Goal: Check status: Check status

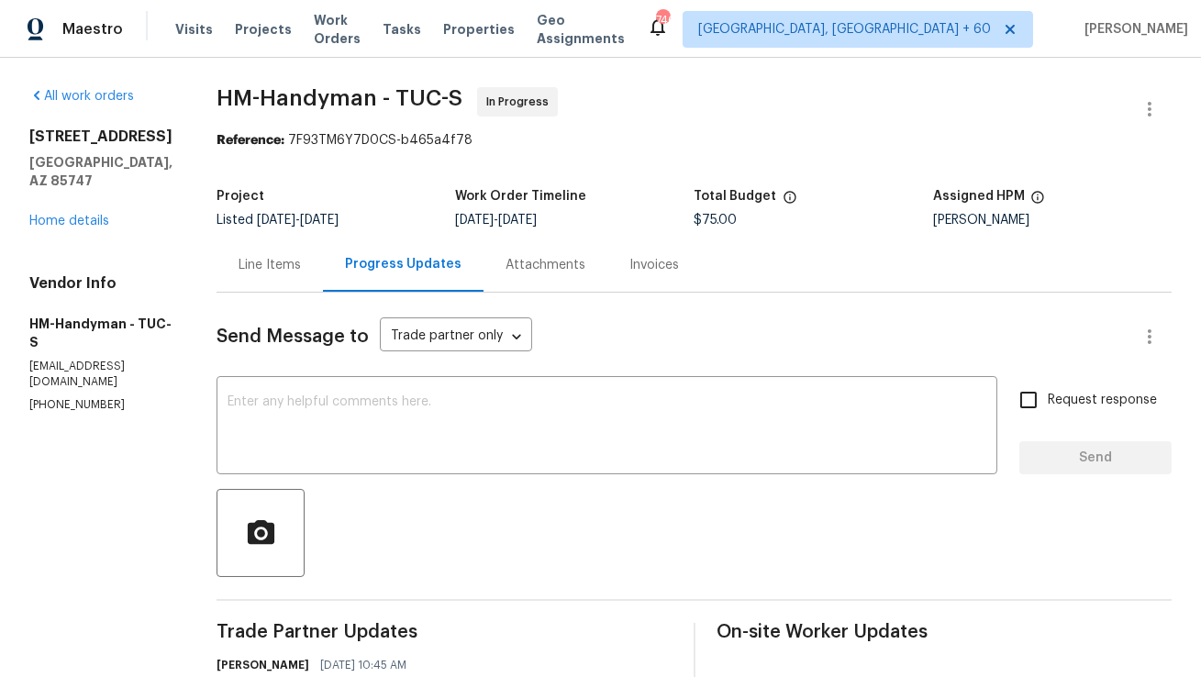
click at [303, 251] on div "Line Items" at bounding box center [269, 265] width 106 height 54
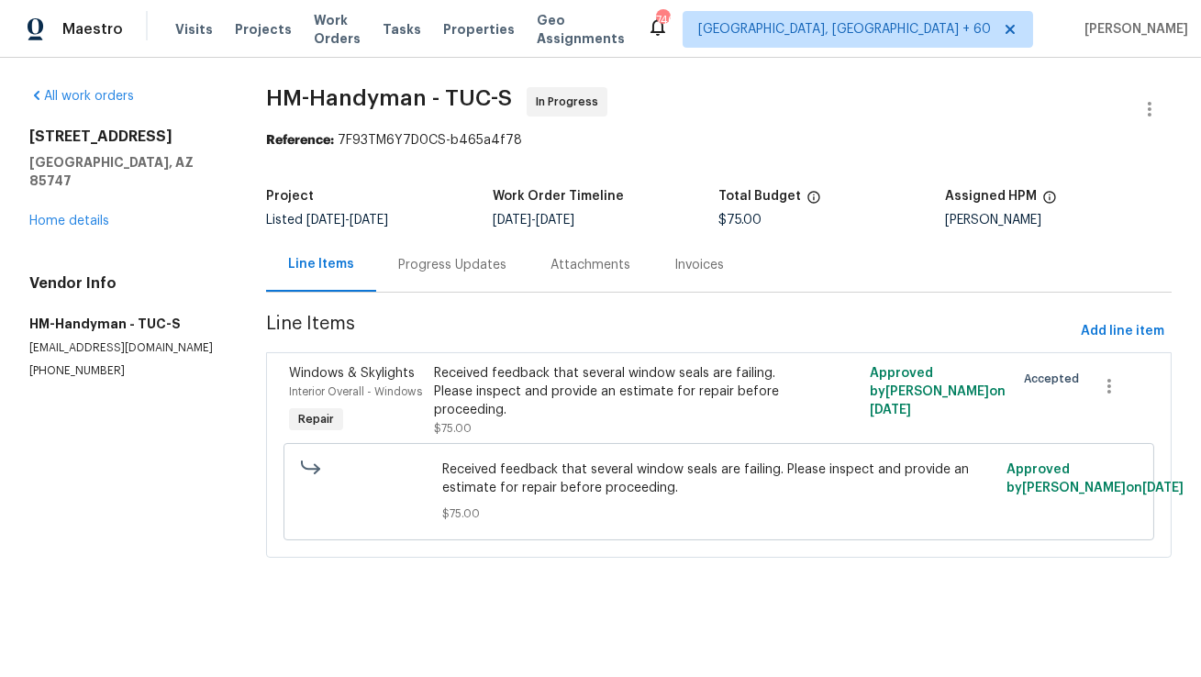
click at [503, 271] on div "Progress Updates" at bounding box center [452, 265] width 152 height 54
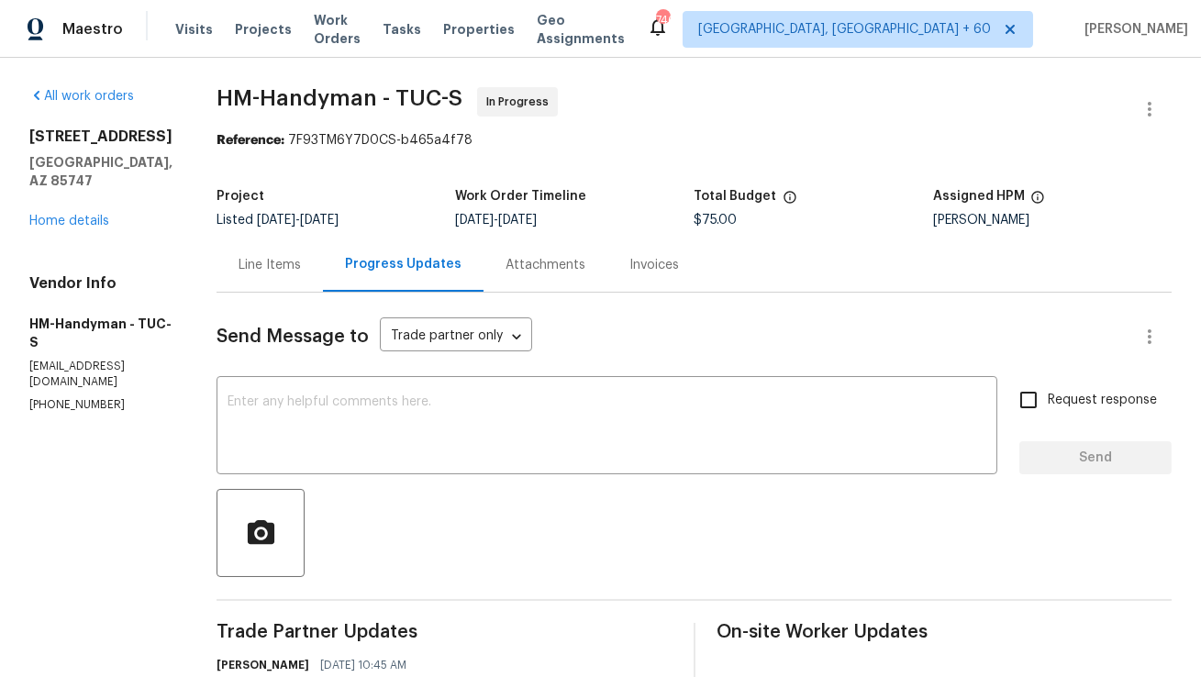
click at [301, 260] on div "Line Items" at bounding box center [269, 265] width 62 height 18
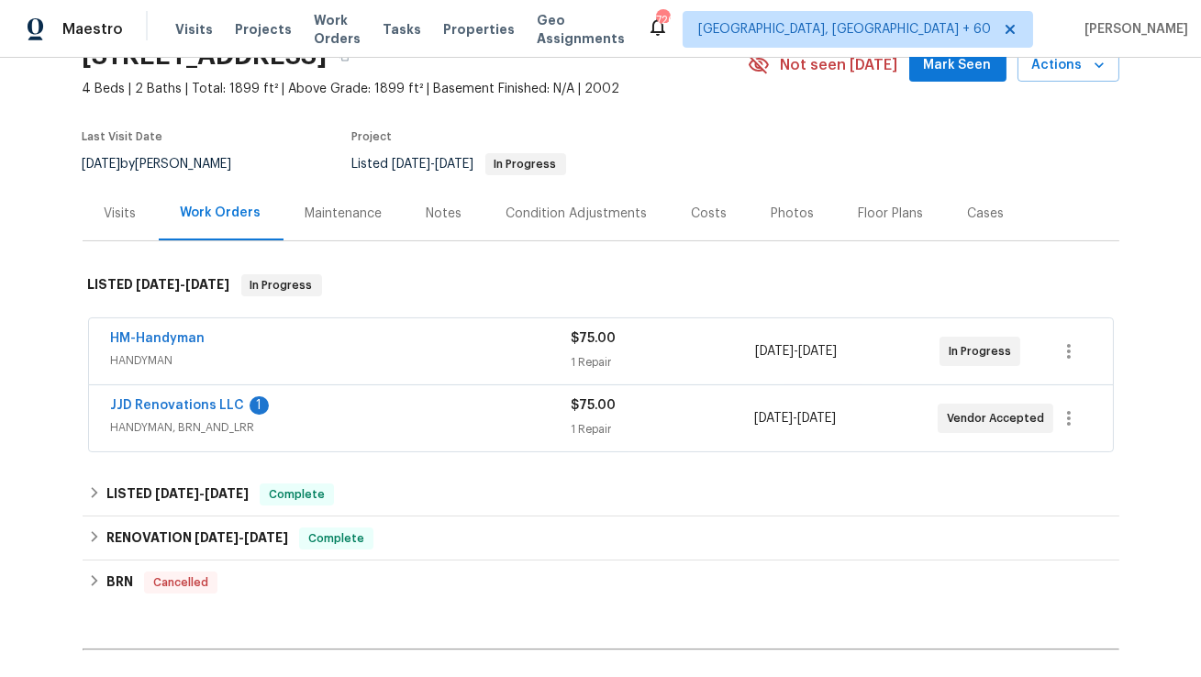
scroll to position [165, 0]
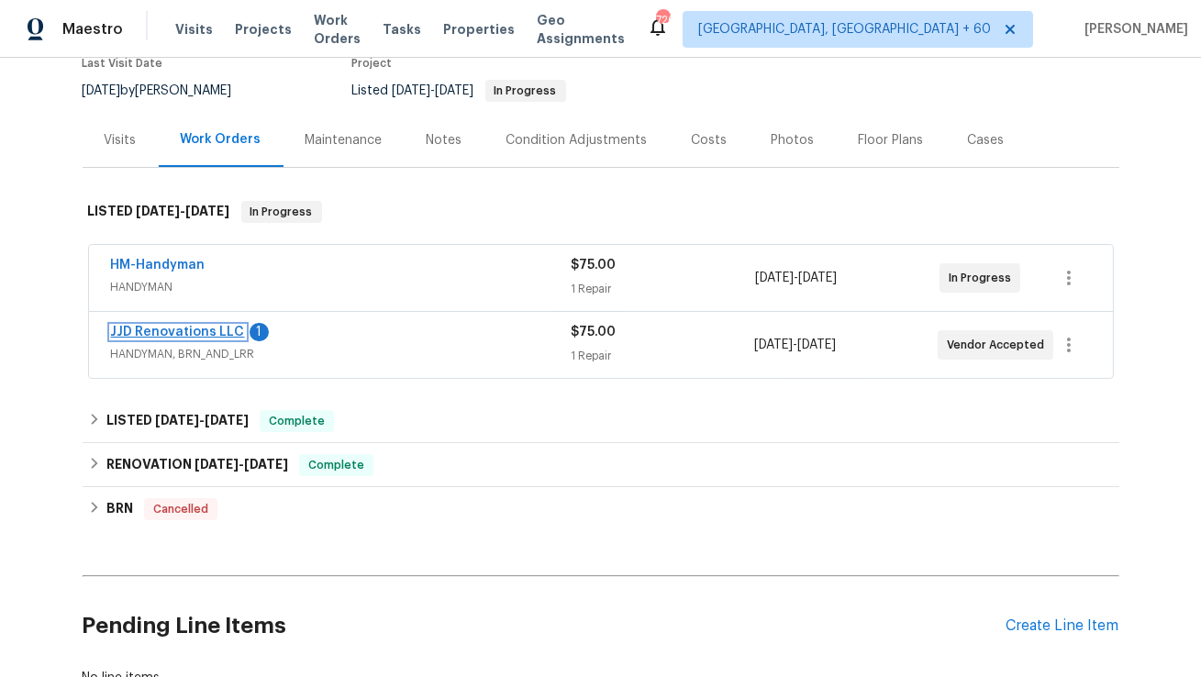
click at [175, 329] on link "JJD Renovations LLC" at bounding box center [178, 332] width 134 height 13
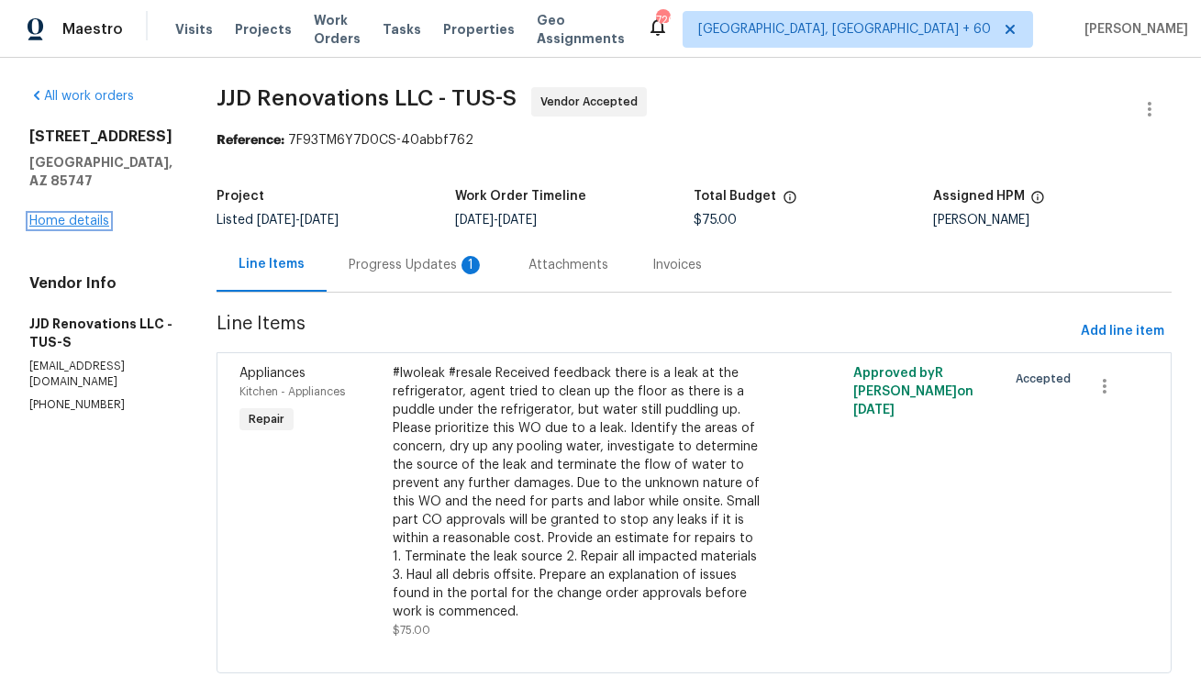
click at [92, 215] on link "Home details" at bounding box center [69, 221] width 80 height 13
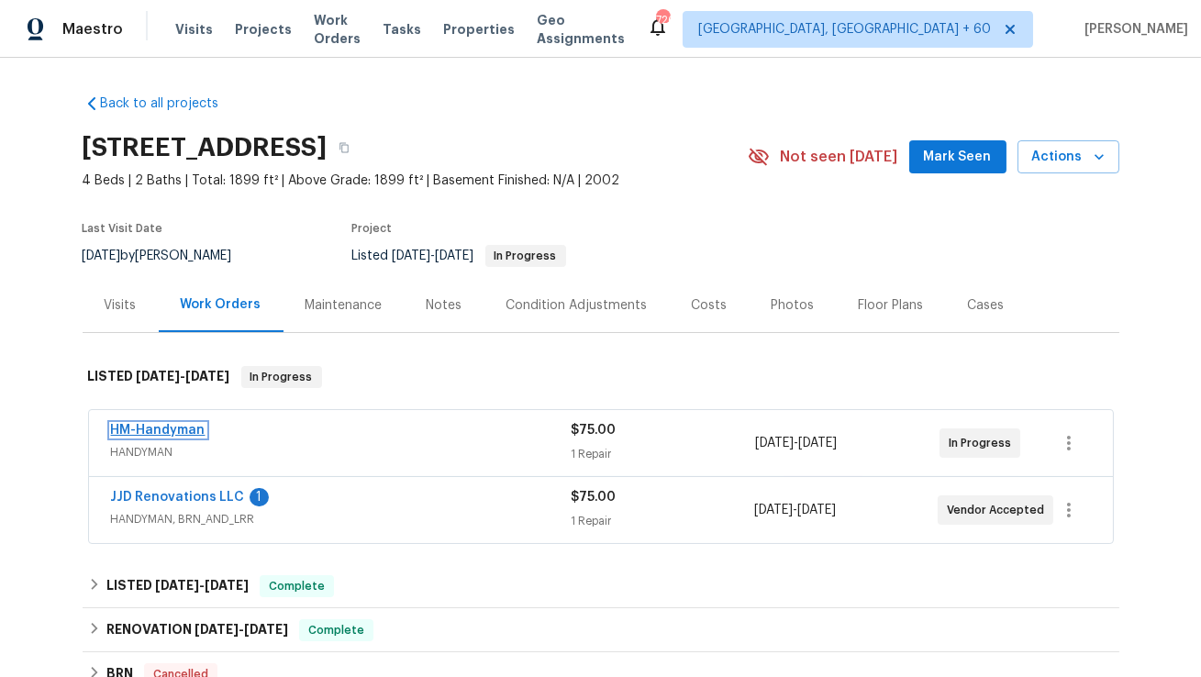
click at [183, 427] on link "HM-Handyman" at bounding box center [158, 430] width 94 height 13
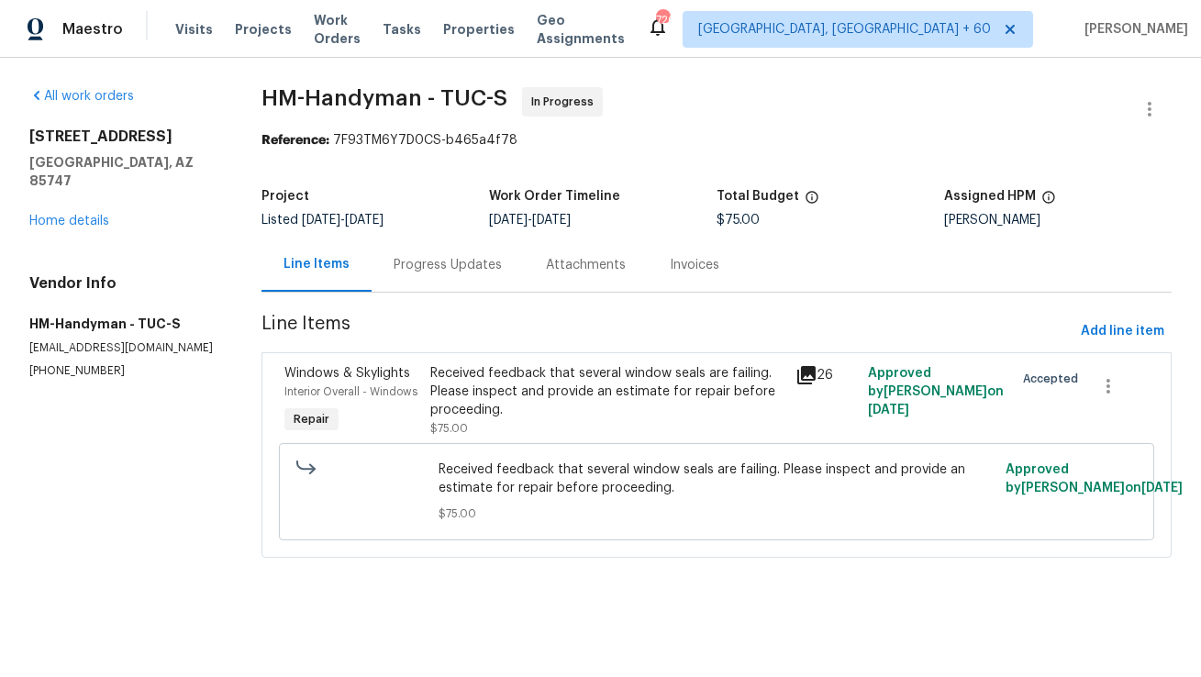
click at [449, 278] on div "Progress Updates" at bounding box center [448, 265] width 152 height 54
